Goal: Task Accomplishment & Management: Use online tool/utility

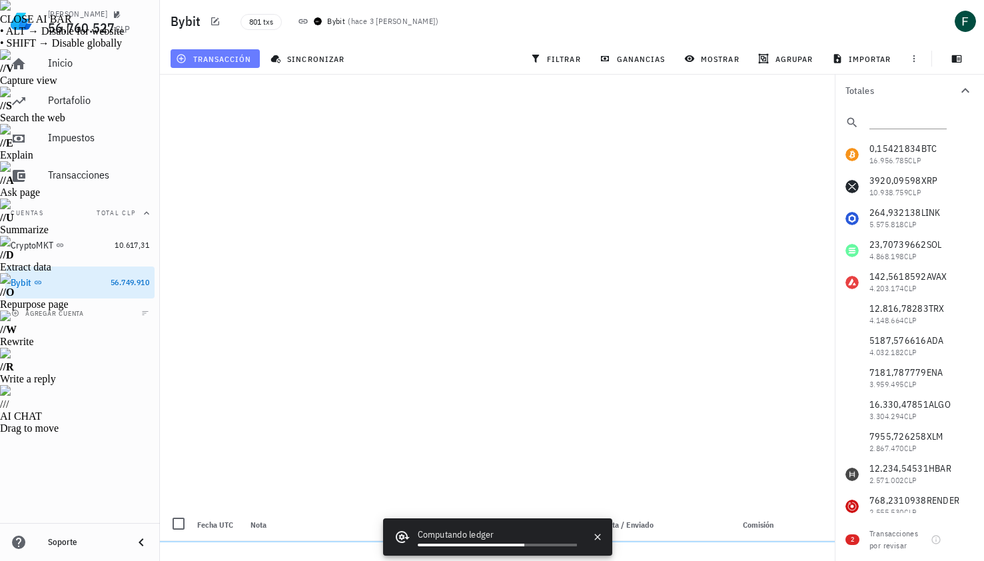
click at [208, 60] on span "transacción" at bounding box center [215, 58] width 73 height 11
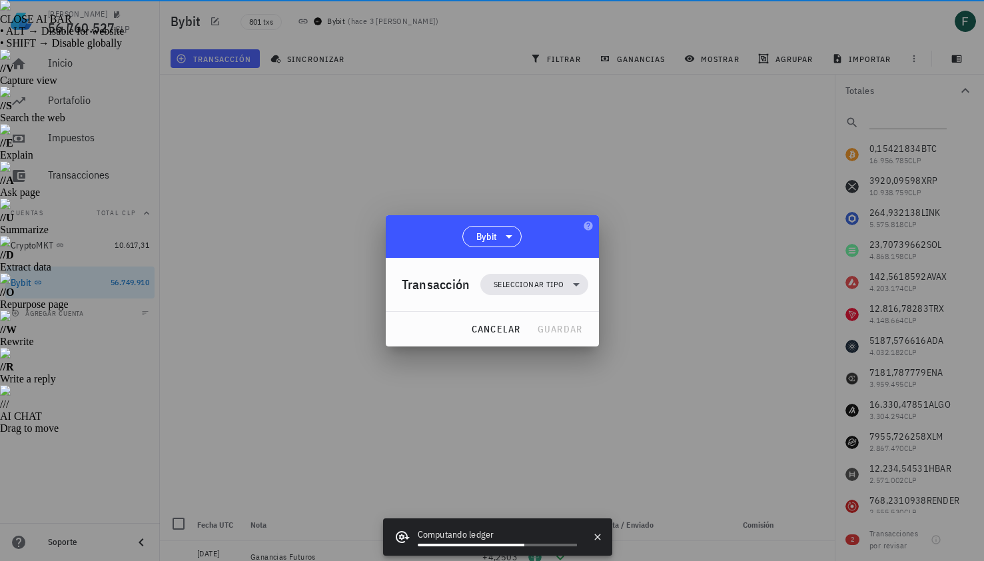
drag, startPoint x: 285, startPoint y: 209, endPoint x: 382, endPoint y: 242, distance: 102.8
click at [382, 242] on div at bounding box center [492, 280] width 984 height 561
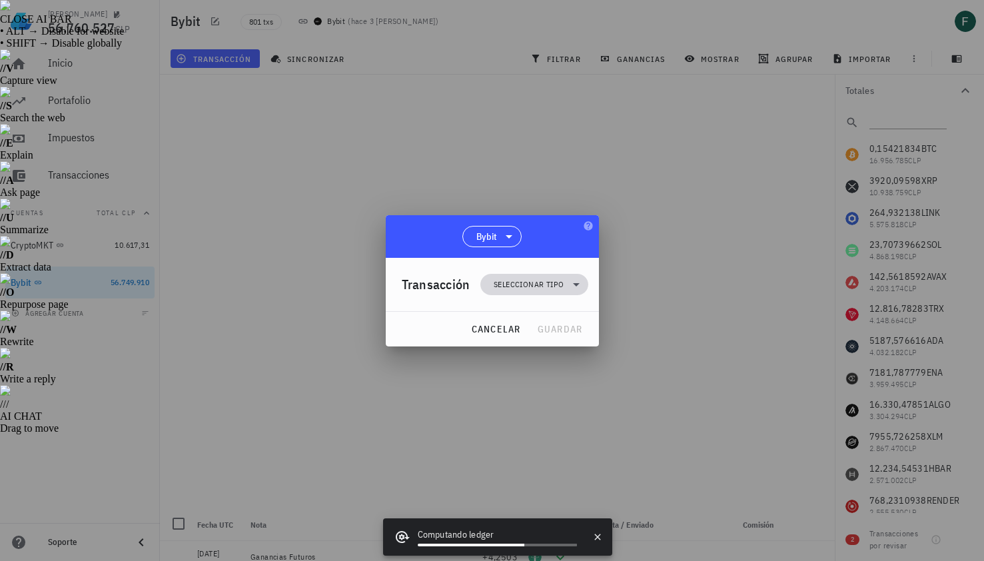
click at [518, 286] on span "Seleccionar tipo" at bounding box center [529, 284] width 70 height 13
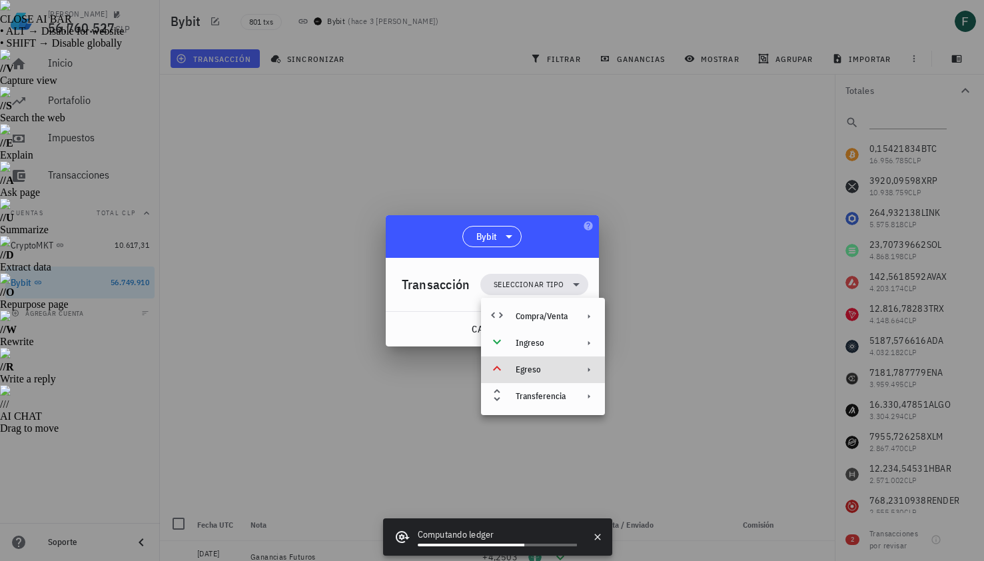
click at [528, 368] on div "Egreso" at bounding box center [542, 369] width 52 height 11
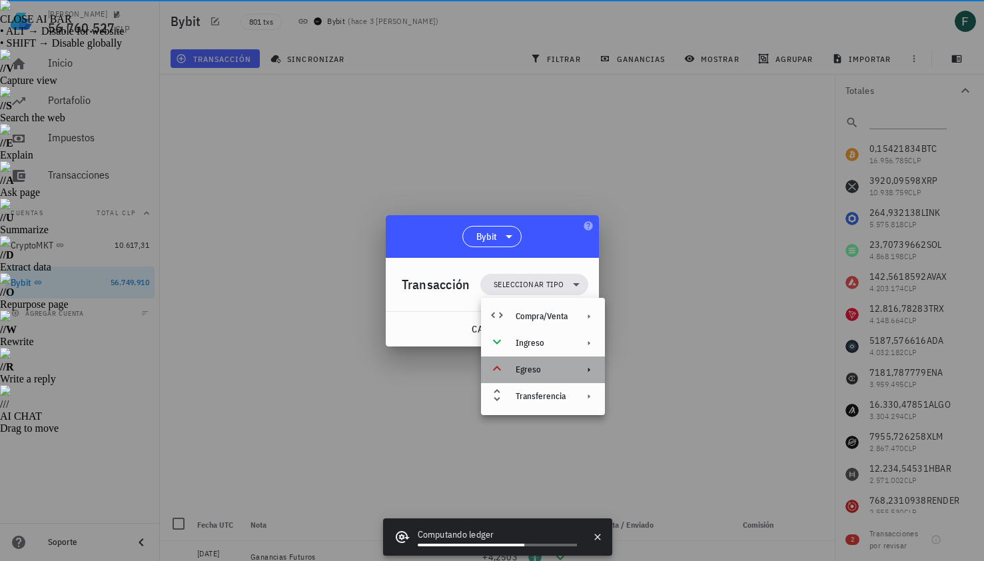
drag, startPoint x: 528, startPoint y: 368, endPoint x: 658, endPoint y: 474, distance: 167.7
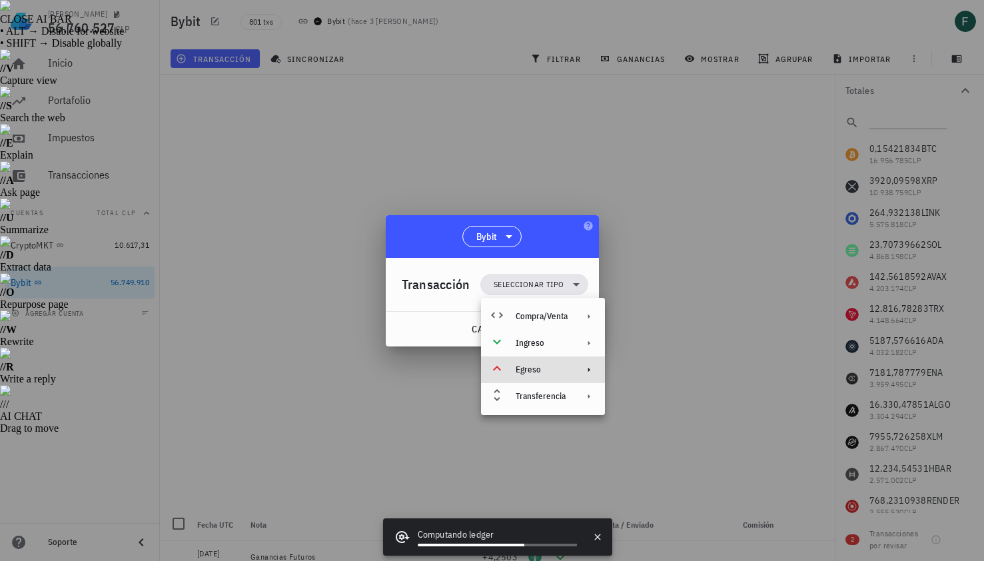
click at [656, 534] on div at bounding box center [492, 280] width 984 height 561
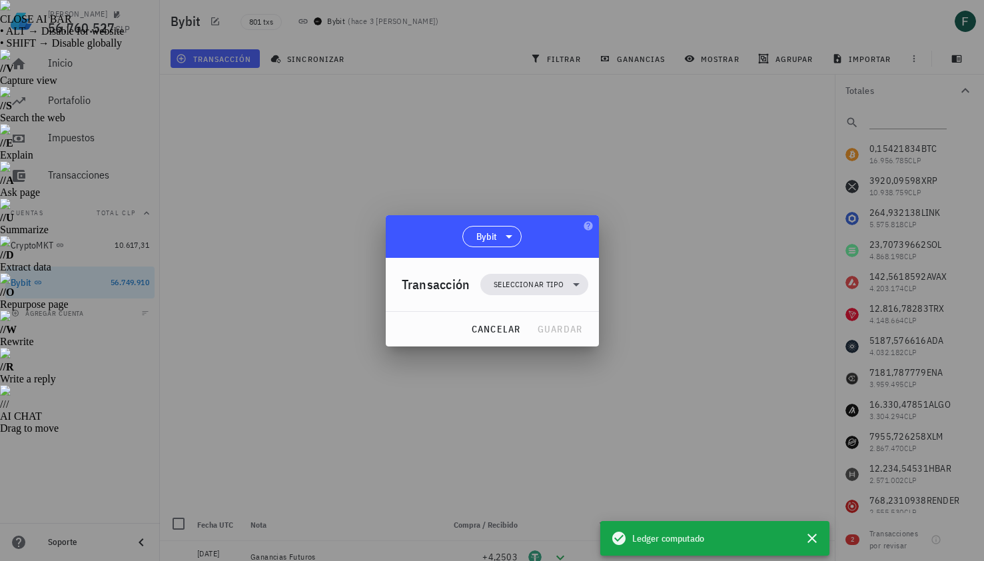
click at [547, 302] on div "Transacción Seleccionar tipo" at bounding box center [495, 284] width 187 height 53
click at [544, 271] on div "Transacción Seleccionar tipo" at bounding box center [495, 284] width 187 height 53
click at [547, 287] on span "Seleccionar tipo" at bounding box center [529, 284] width 70 height 13
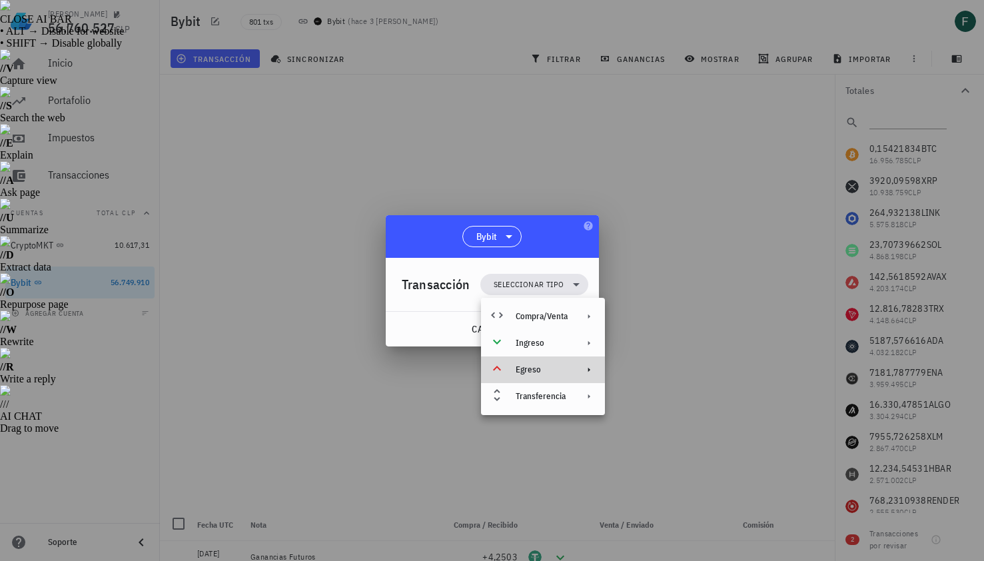
click at [555, 378] on div "Egreso" at bounding box center [543, 369] width 124 height 27
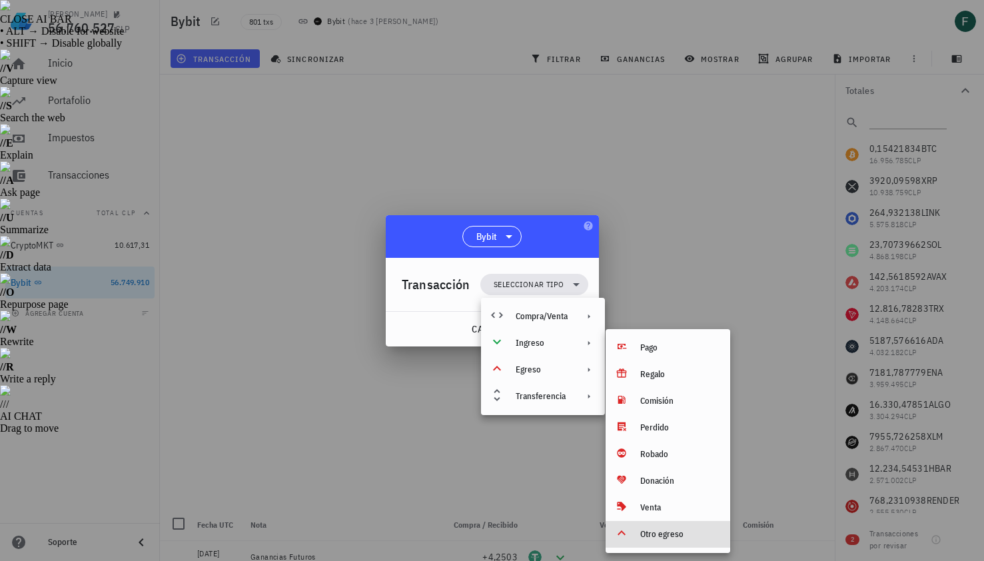
click at [703, 529] on div "Otro egreso" at bounding box center [679, 534] width 79 height 11
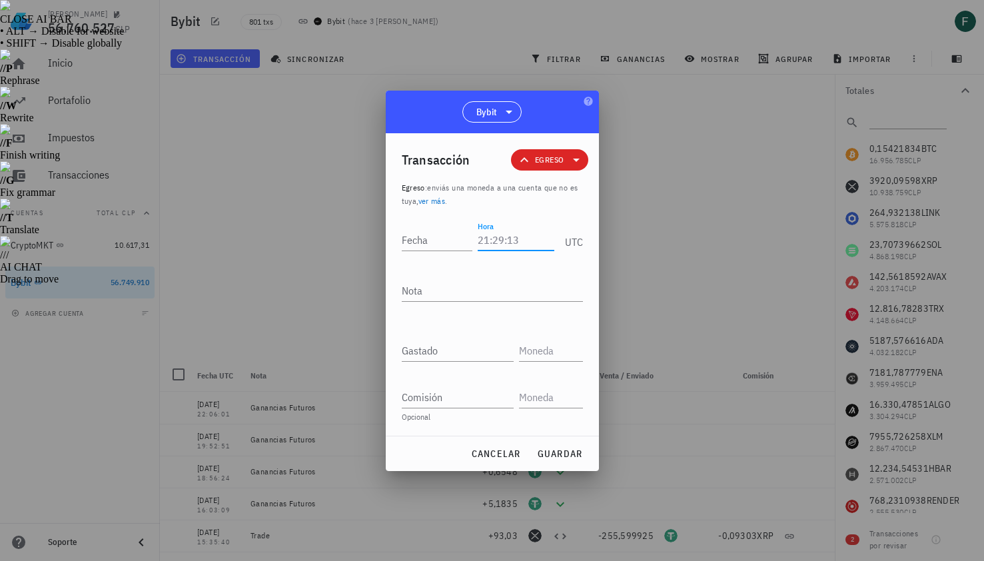
click at [502, 242] on input "Hora" at bounding box center [516, 239] width 76 height 21
type input "2"
type input "22:24:03"
click at [426, 239] on input "Fecha" at bounding box center [437, 239] width 71 height 21
type input "5"
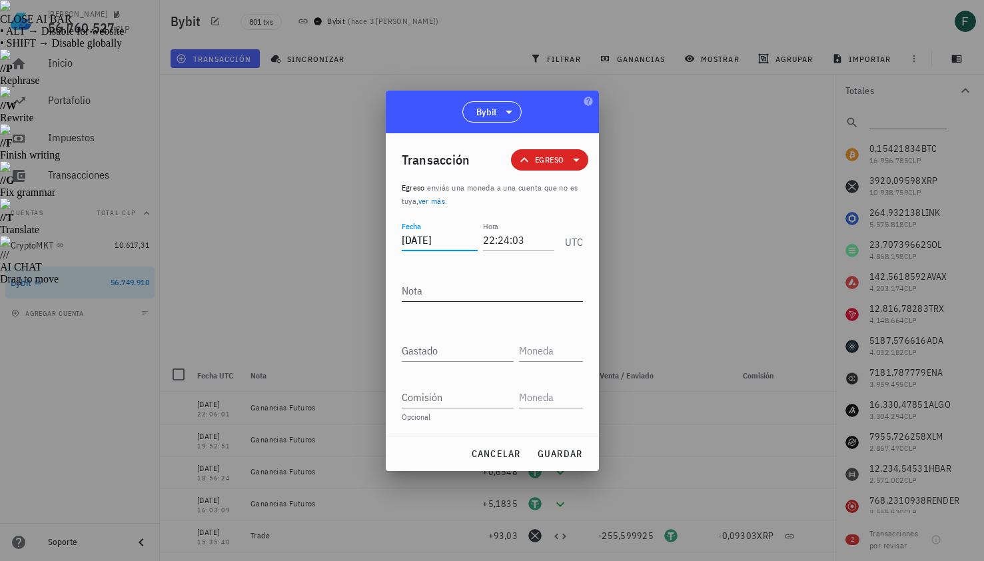
type input "2025-09-29"
click at [432, 288] on textarea "Nota" at bounding box center [492, 290] width 181 height 21
type textarea "Pérdidas Futuros"
click at [437, 352] on input "Gastado" at bounding box center [458, 350] width 112 height 21
paste input "4,8108"
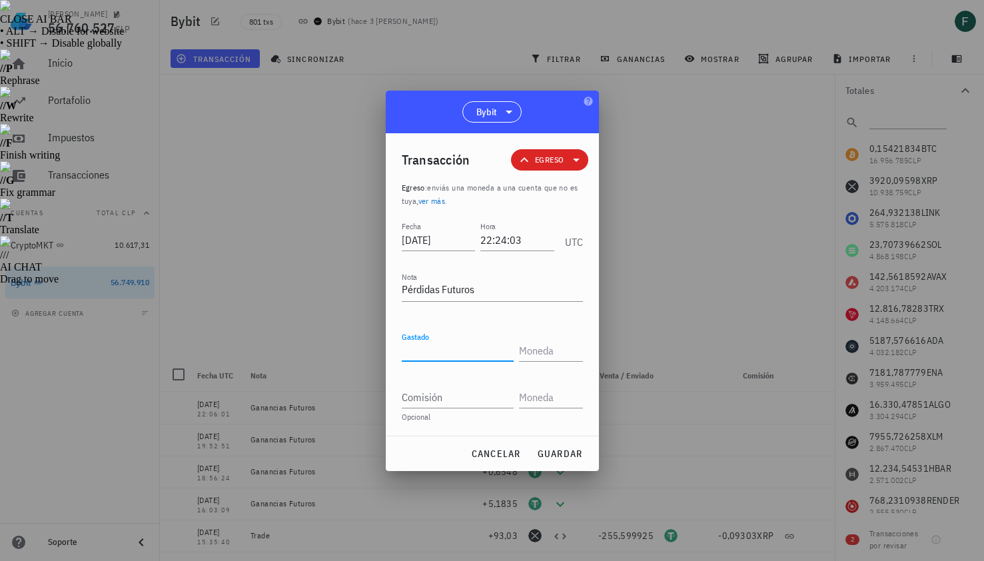
type input "4,8108"
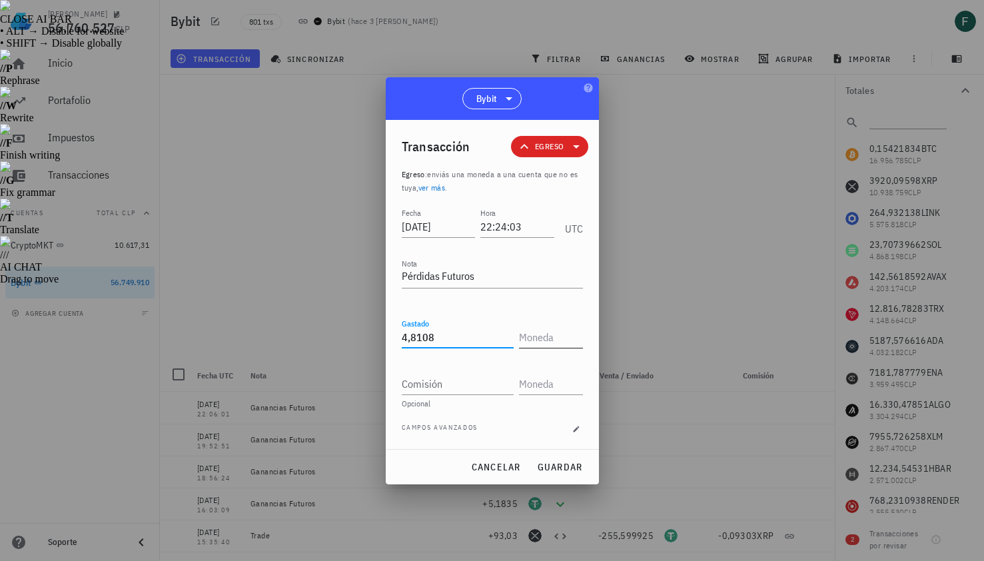
click at [532, 342] on input "text" at bounding box center [549, 336] width 61 height 21
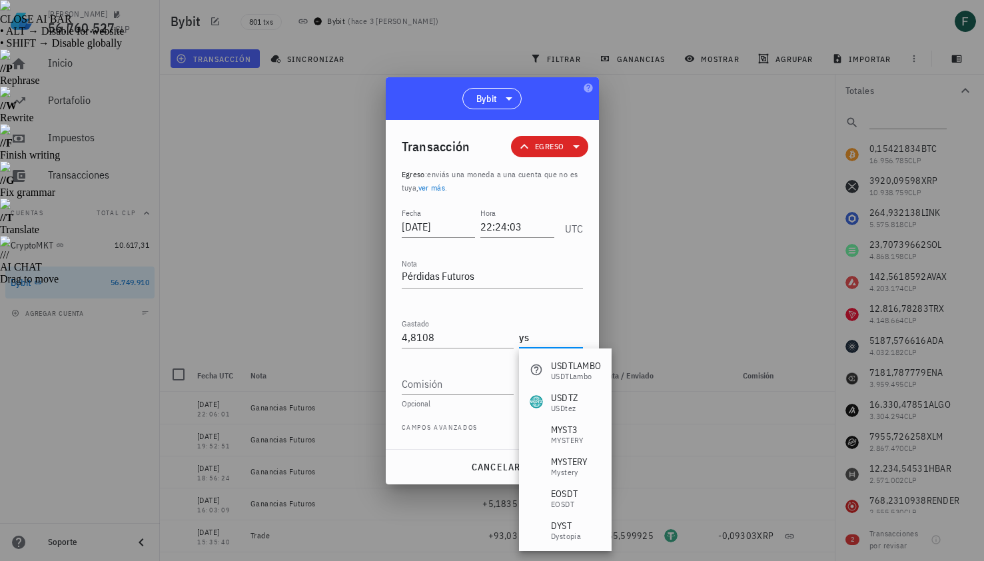
type input "y"
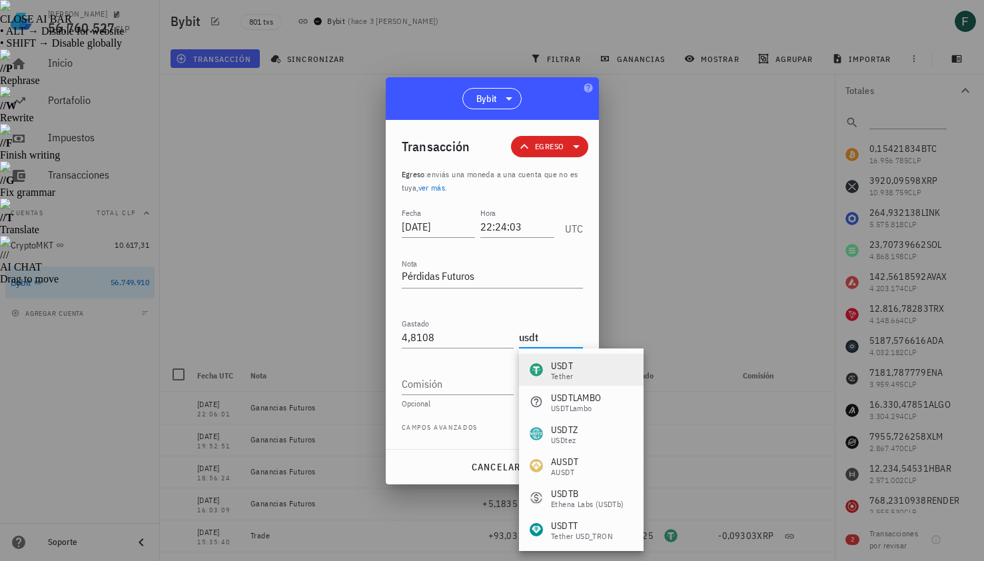
click at [542, 368] on div "USDT-icon" at bounding box center [536, 369] width 13 height 13
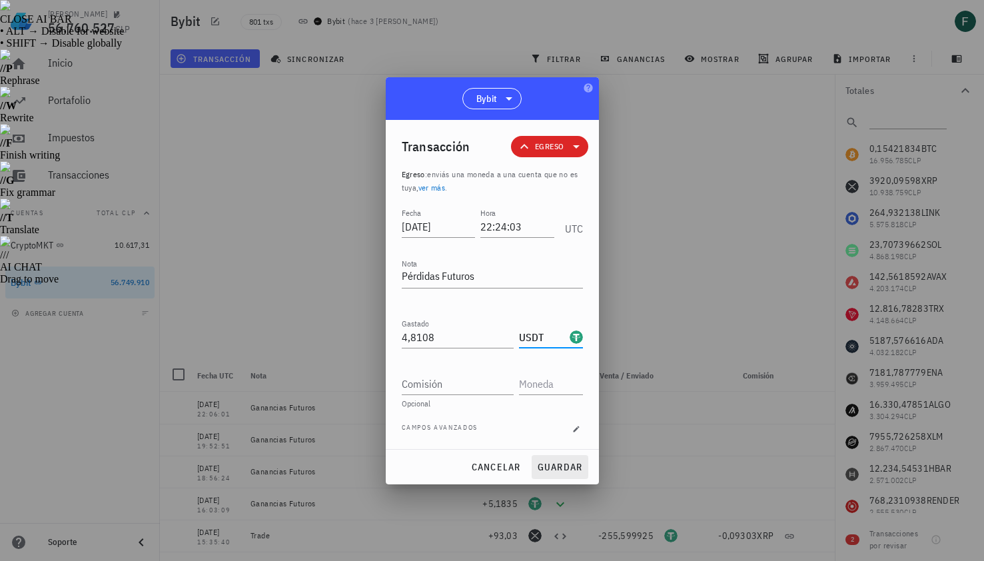
type input "USDT"
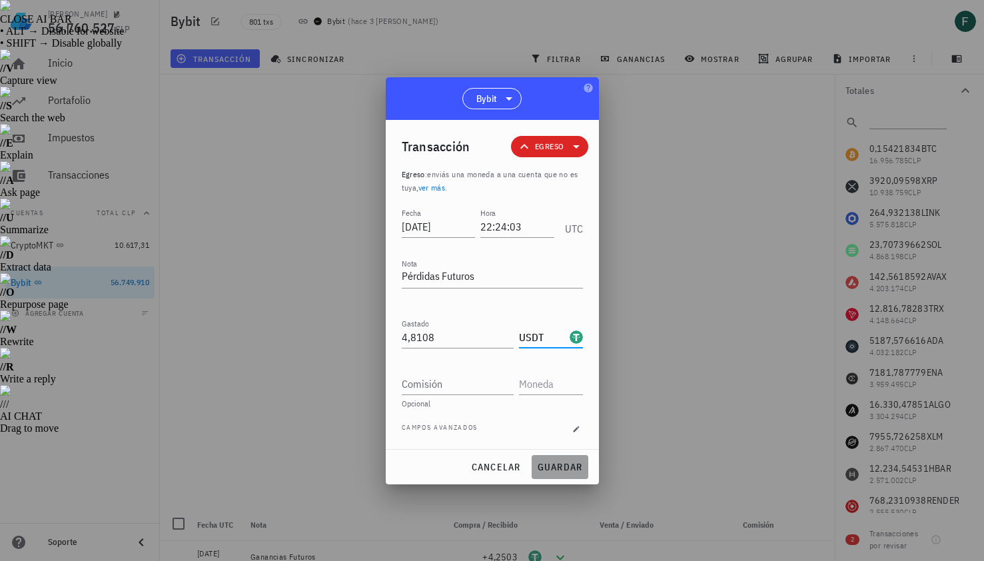
click at [556, 461] on span "guardar" at bounding box center [560, 467] width 46 height 12
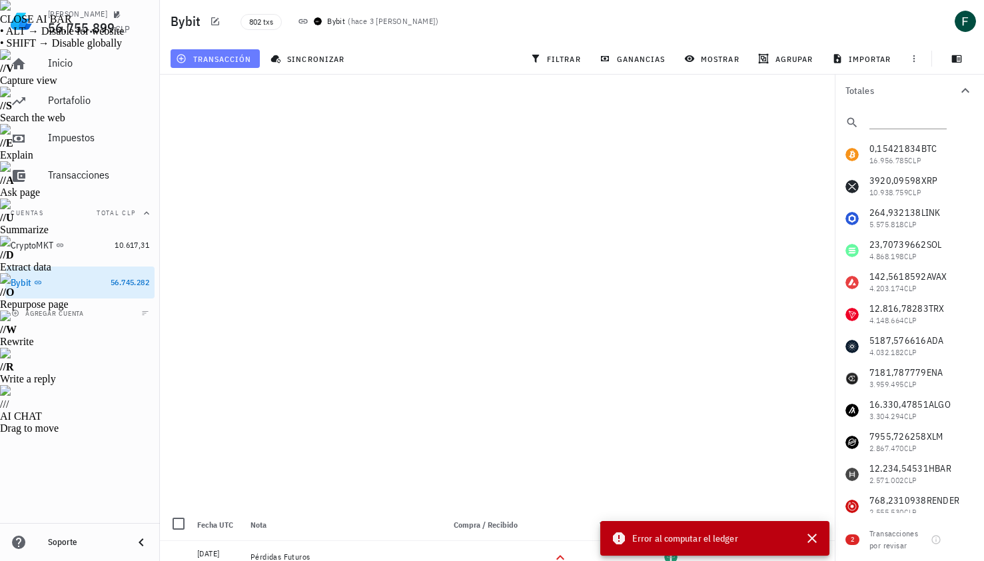
click at [228, 52] on button "transacción" at bounding box center [215, 58] width 89 height 19
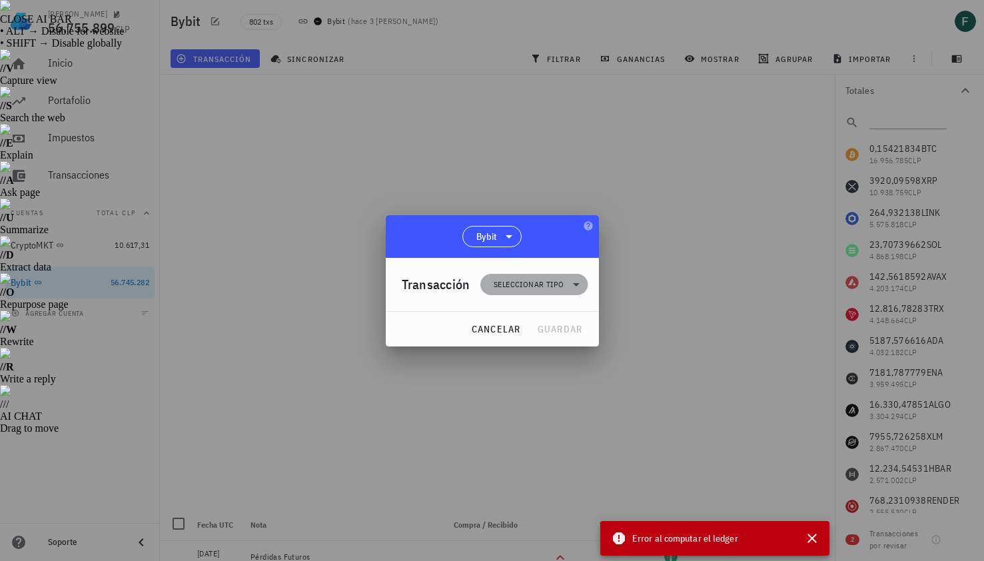
click at [530, 290] on span "Seleccionar tipo" at bounding box center [533, 284] width 91 height 21
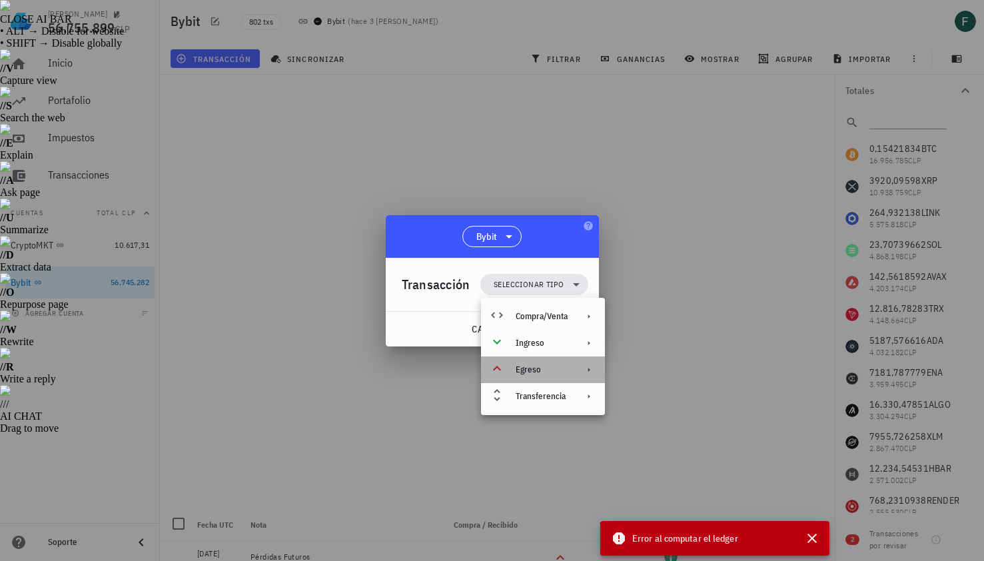
click at [548, 367] on div "Egreso" at bounding box center [542, 369] width 52 height 11
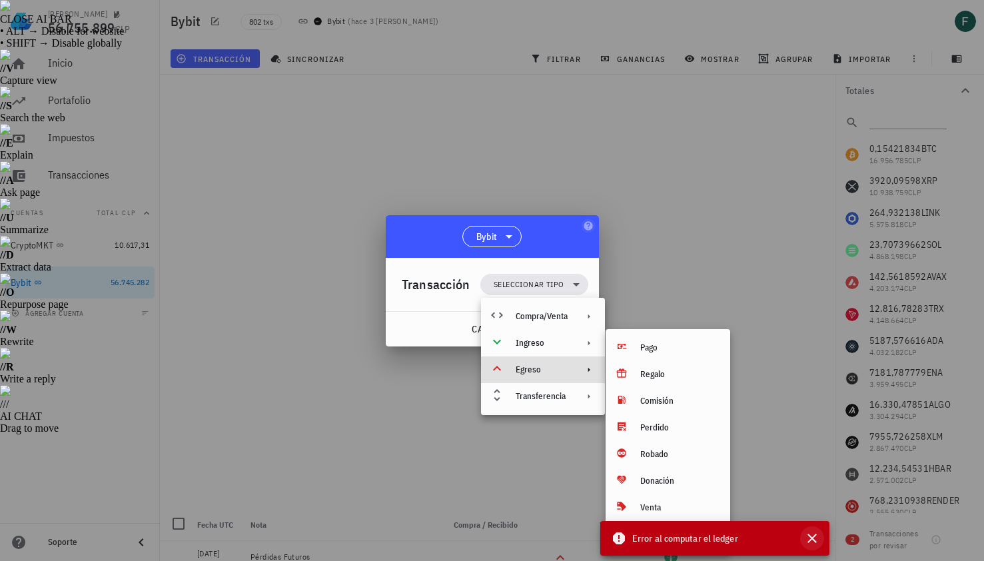
click at [815, 535] on icon "button" at bounding box center [811, 538] width 9 height 9
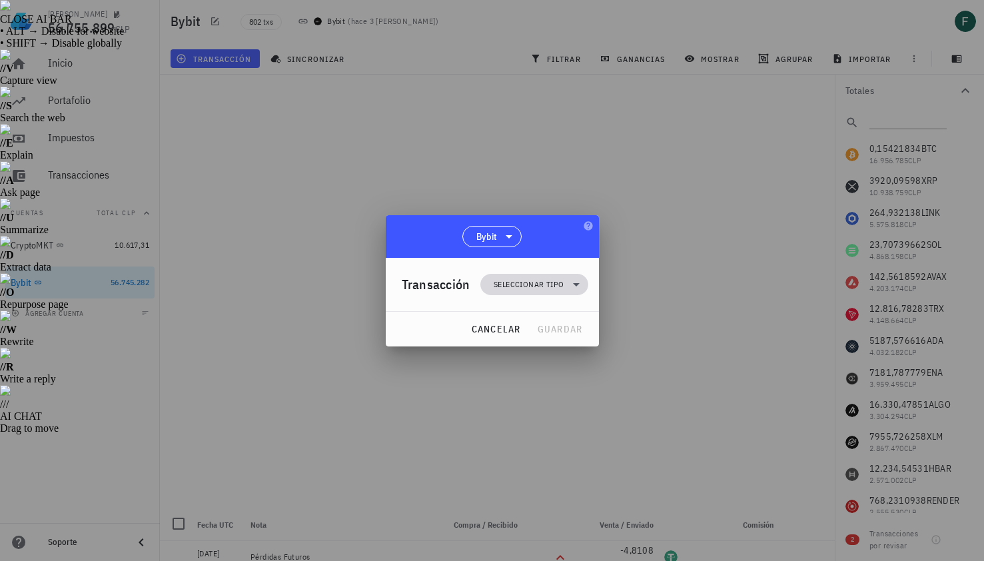
click at [539, 285] on span "Seleccionar tipo" at bounding box center [529, 284] width 70 height 13
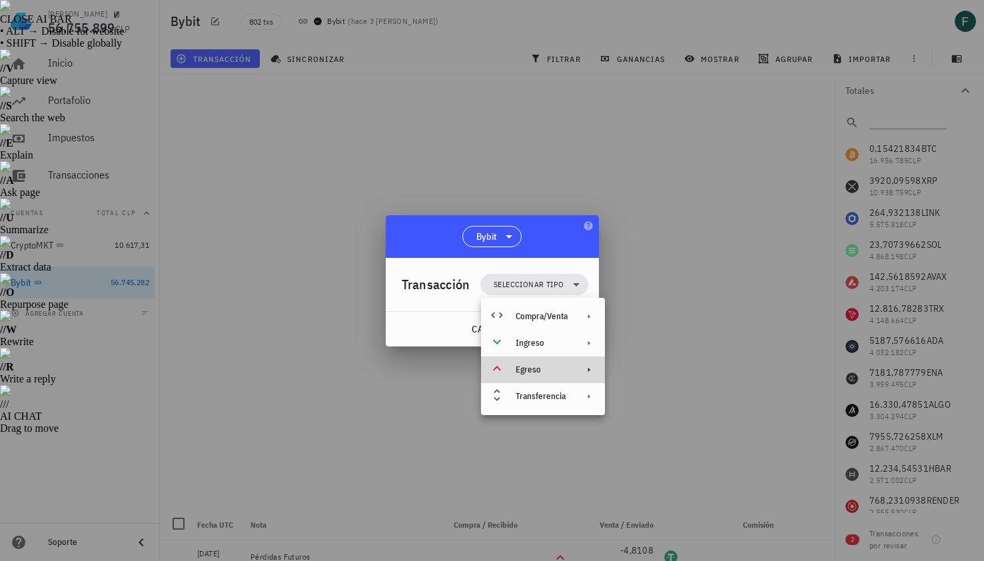
click at [552, 375] on div "Egreso" at bounding box center [543, 369] width 124 height 27
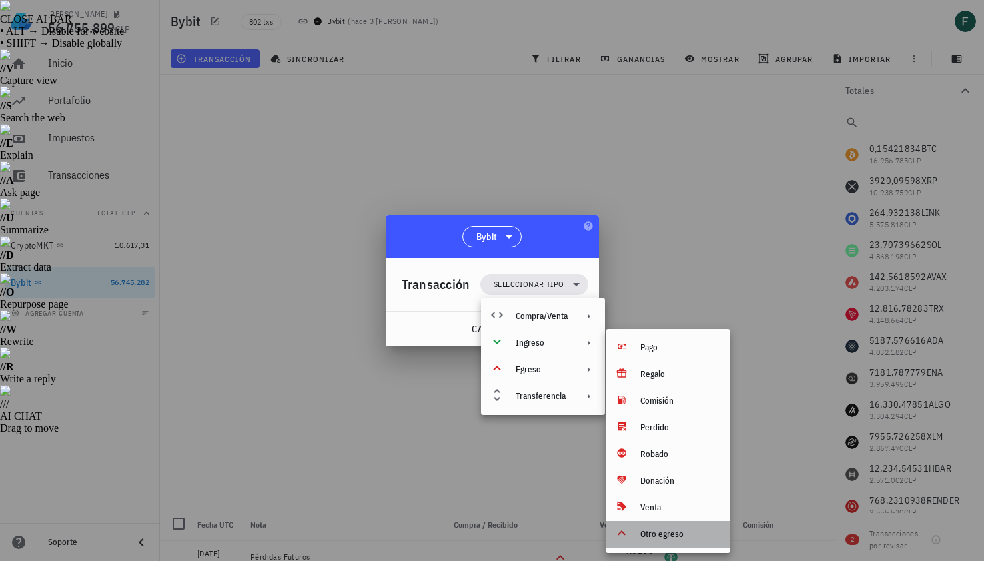
click at [660, 530] on div "Otro egreso" at bounding box center [679, 534] width 79 height 11
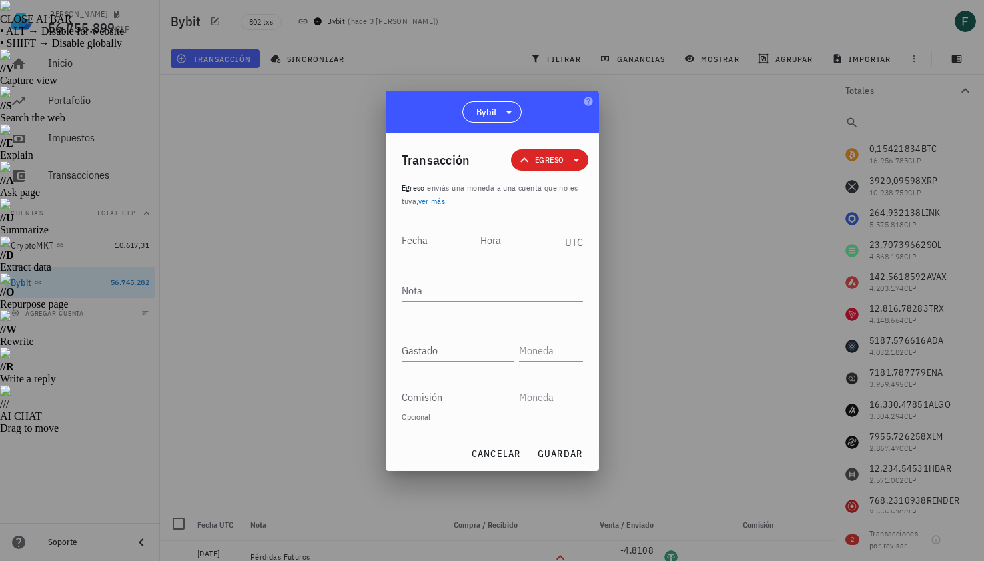
click at [724, 314] on div at bounding box center [492, 280] width 984 height 561
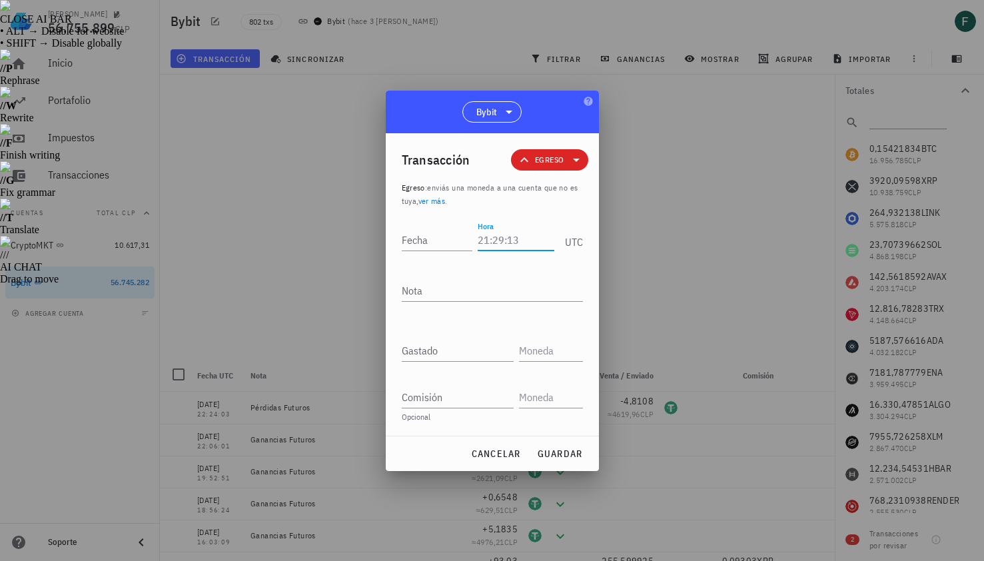
click at [493, 245] on input "Hora" at bounding box center [516, 239] width 76 height 21
type input "20:06:03"
click at [413, 237] on input "Fecha" at bounding box center [437, 239] width 71 height 21
type input "2025-09-29"
click at [430, 296] on textarea "Nota" at bounding box center [492, 290] width 181 height 21
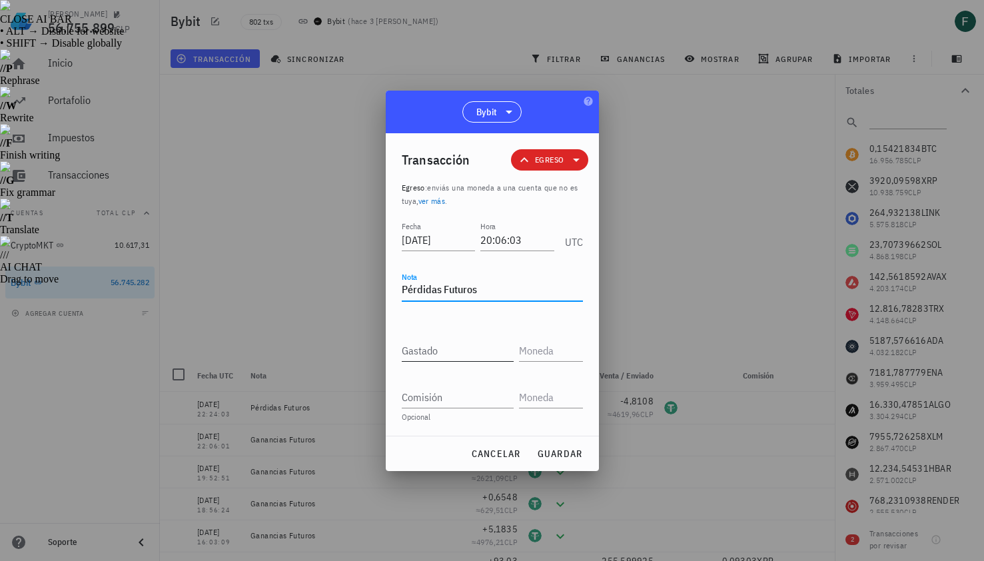
type textarea "Pérdidas Futuros"
click at [438, 347] on input "Gastado" at bounding box center [458, 350] width 112 height 21
paste input "4,0513"
type input "4,0513"
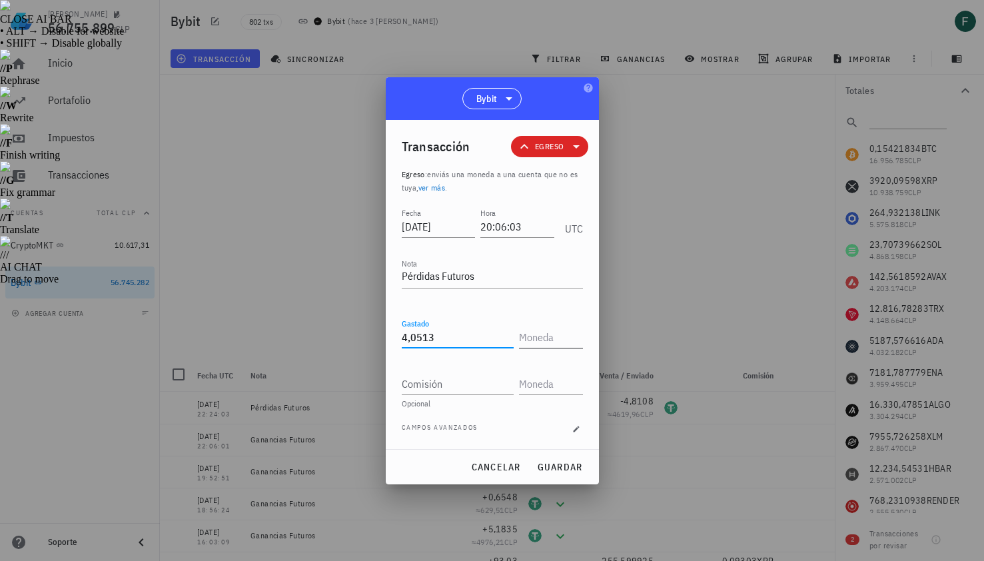
click at [541, 339] on input "text" at bounding box center [549, 336] width 61 height 21
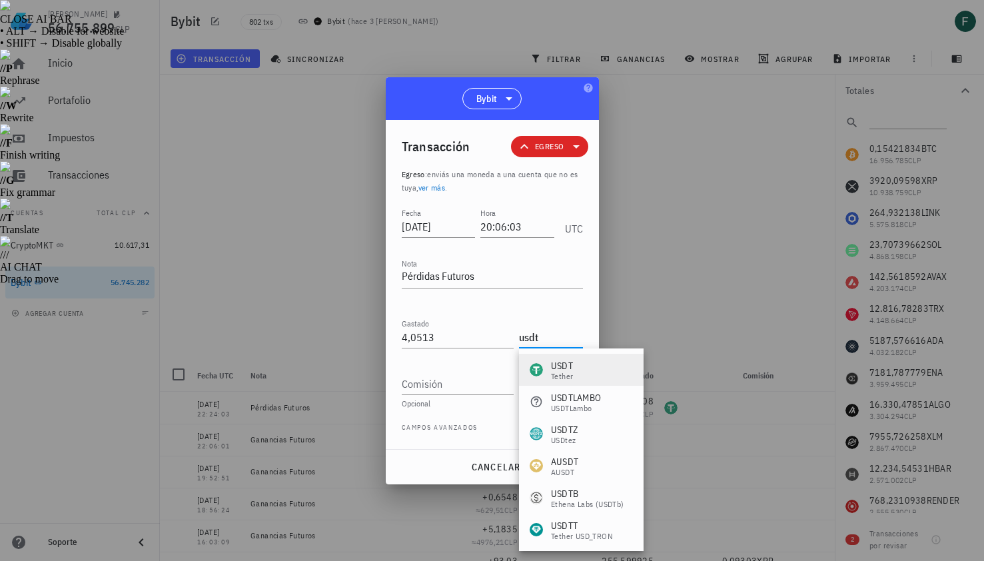
click at [554, 363] on div "USDT" at bounding box center [562, 365] width 22 height 13
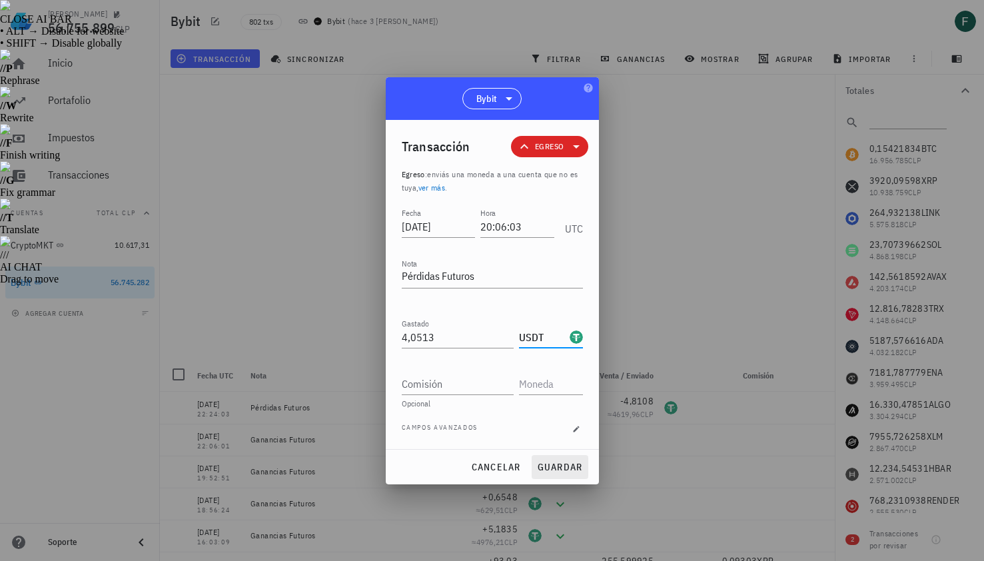
type input "USDT"
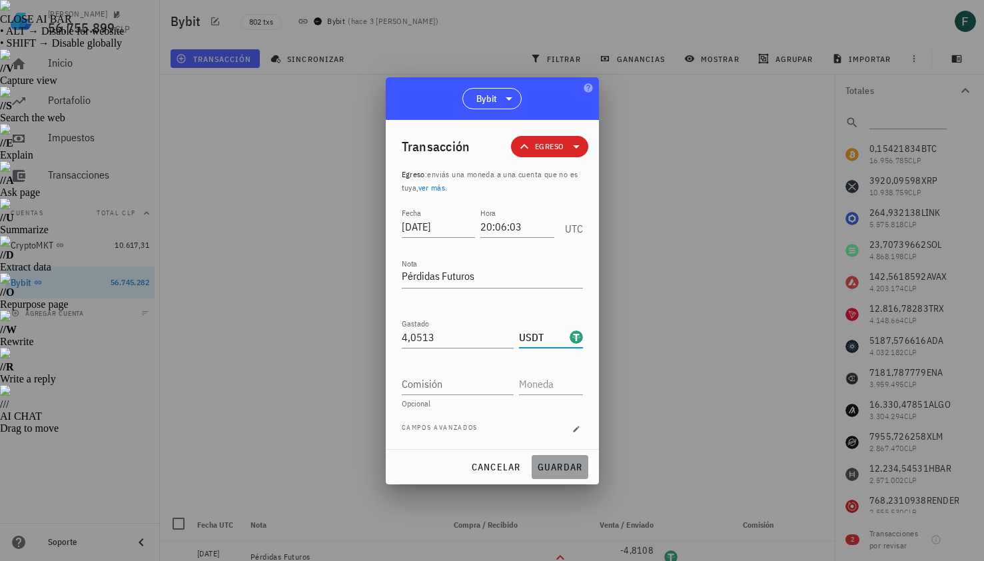
click at [570, 460] on button "guardar" at bounding box center [560, 467] width 57 height 24
